Goal: Navigation & Orientation: Find specific page/section

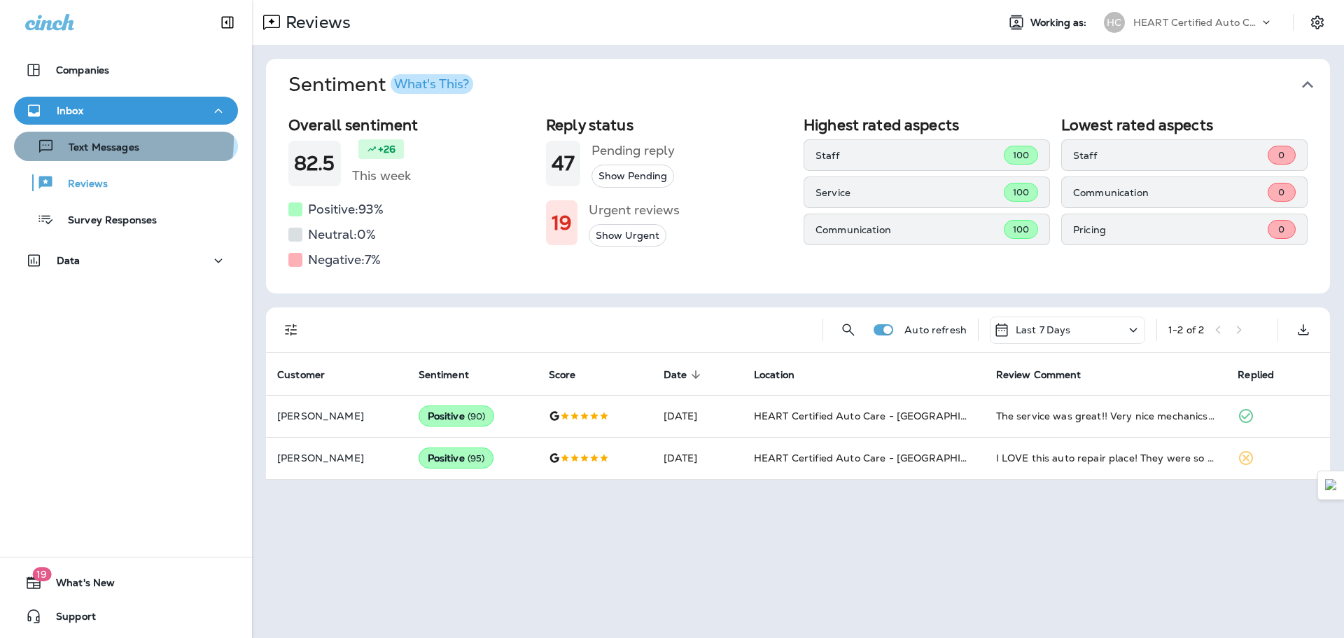
click at [109, 141] on p "Text Messages" at bounding box center [97, 147] width 85 height 13
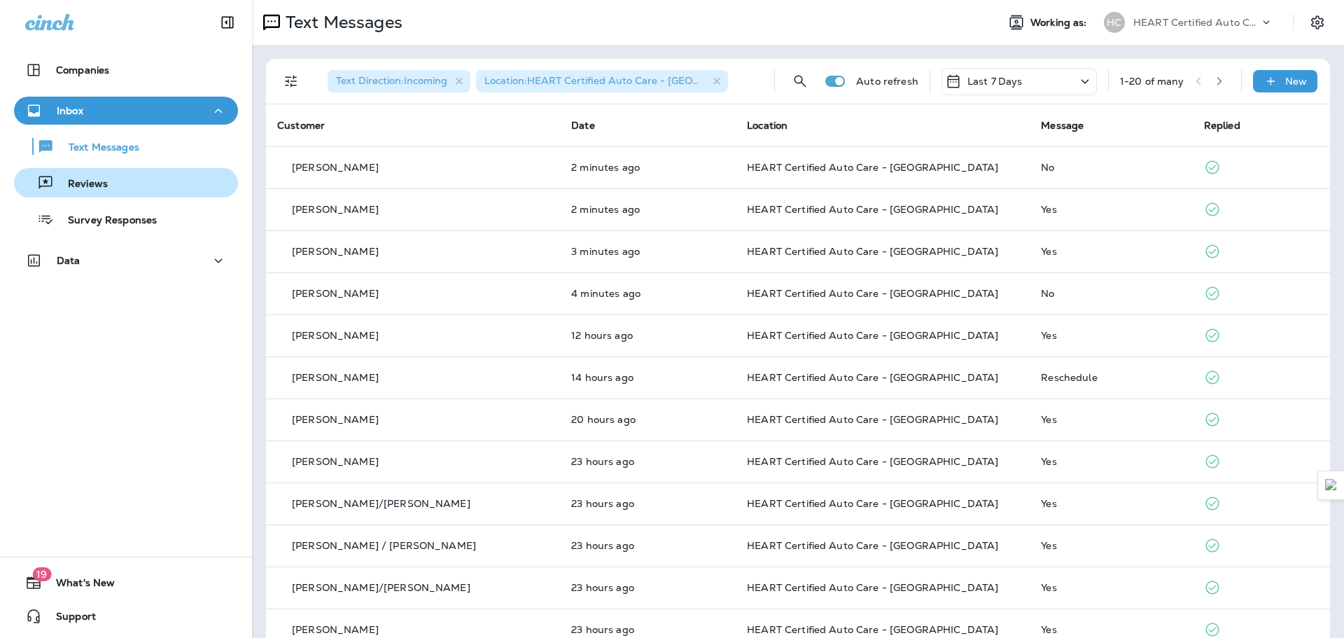
click at [124, 184] on div "Reviews" at bounding box center [126, 182] width 213 height 21
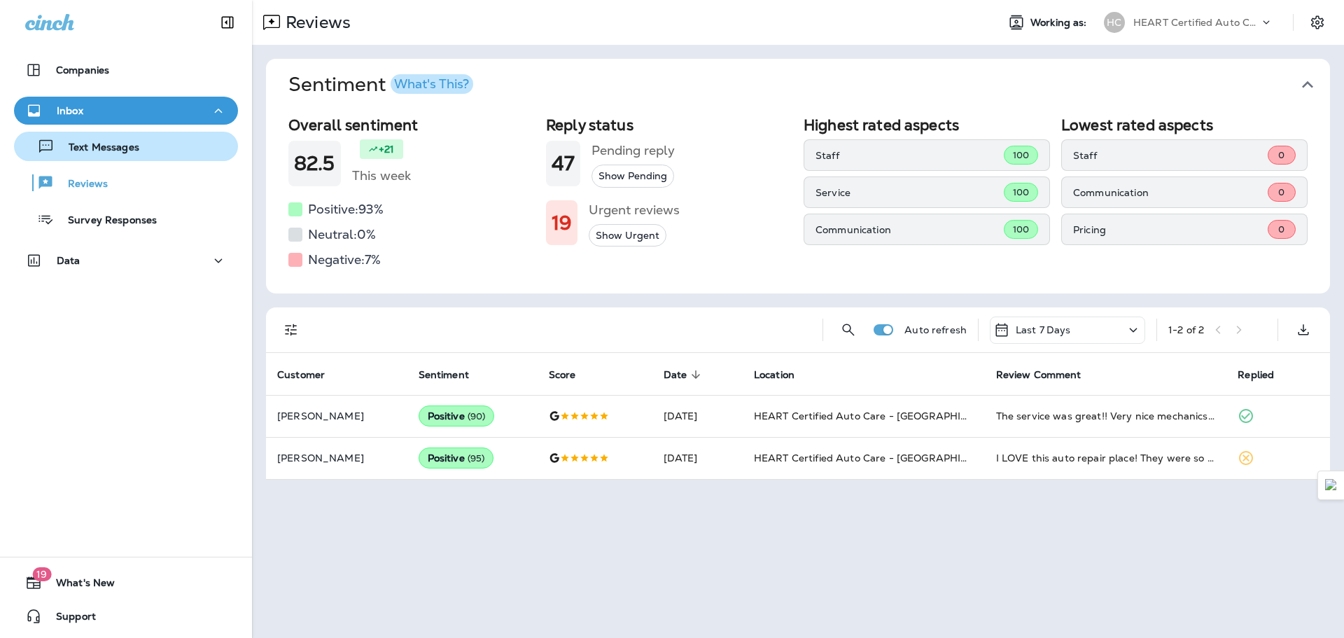
click at [112, 149] on p "Text Messages" at bounding box center [97, 147] width 85 height 13
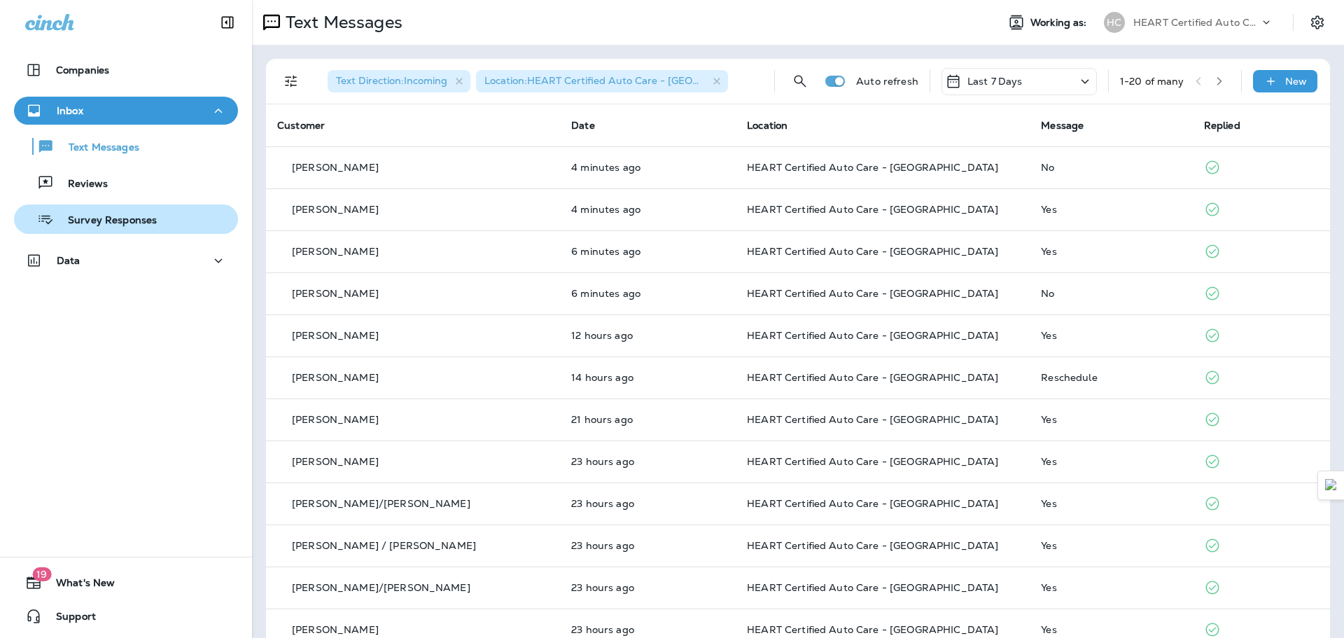
click at [124, 216] on p "Survey Responses" at bounding box center [105, 220] width 103 height 13
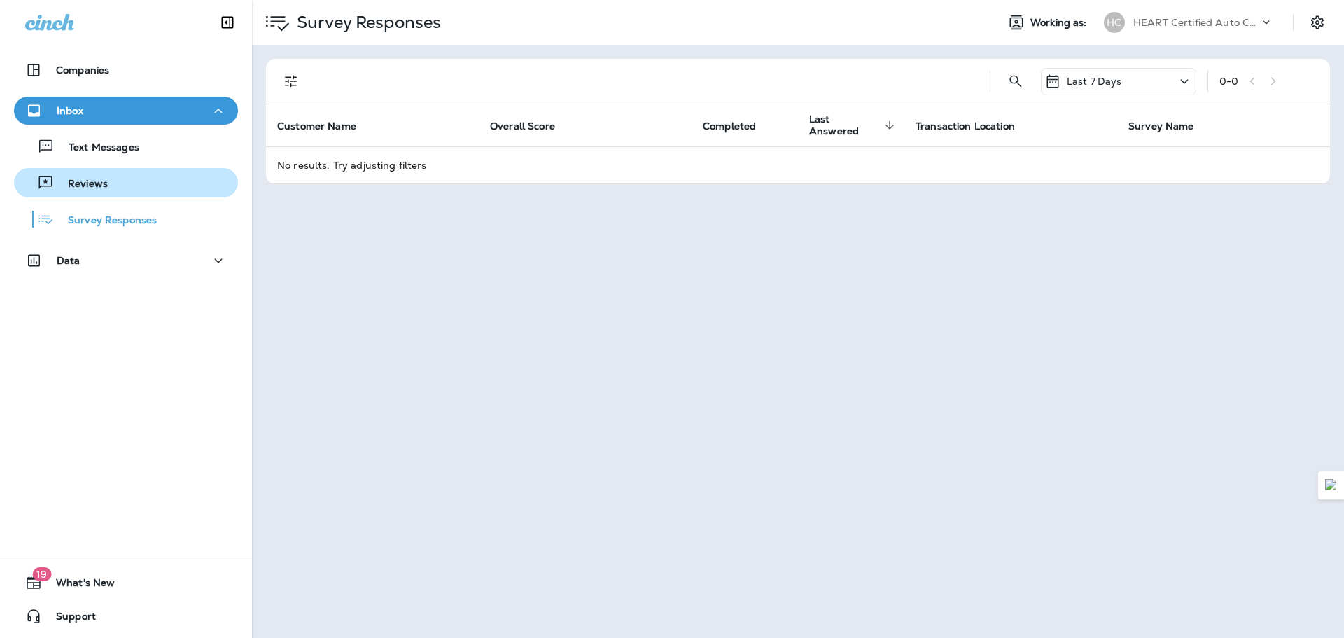
click at [125, 191] on div "Reviews" at bounding box center [126, 182] width 213 height 21
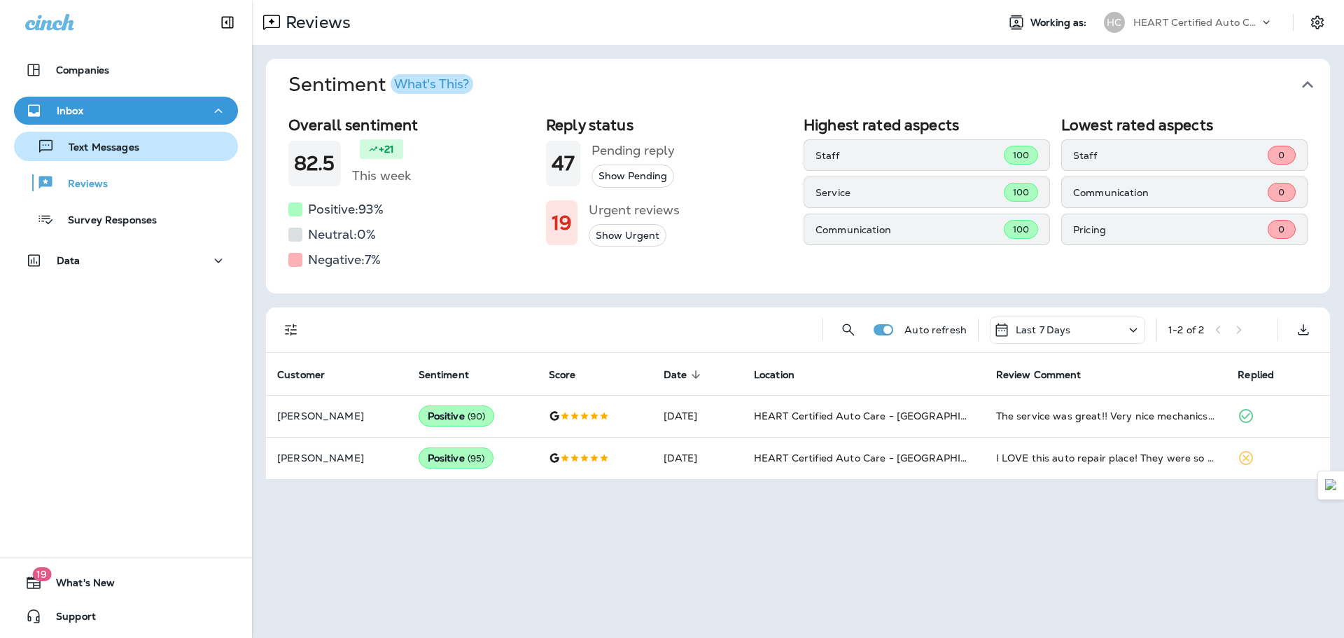
click at [94, 147] on p "Text Messages" at bounding box center [97, 147] width 85 height 13
